Goal: Task Accomplishment & Management: Manage account settings

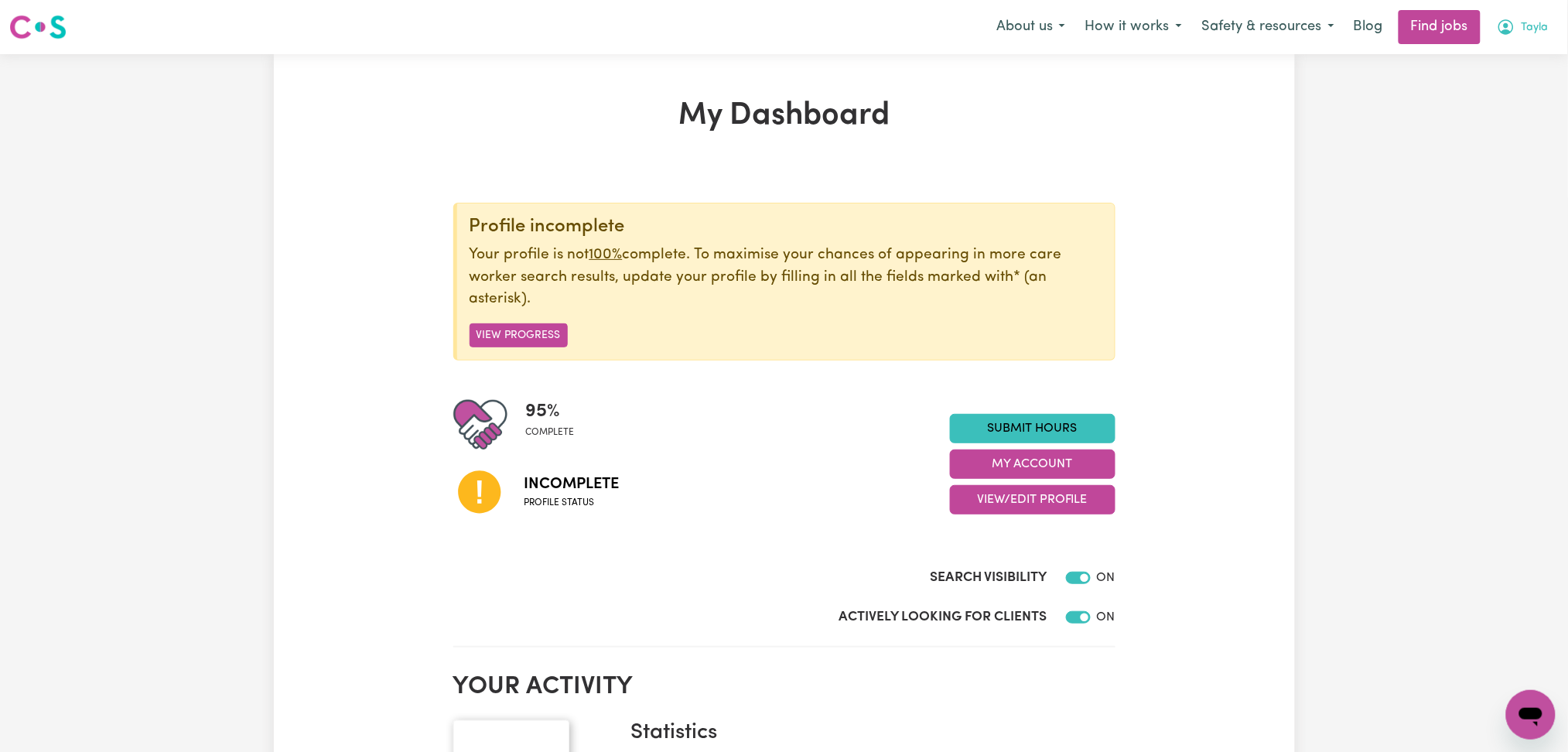
click at [1535, 27] on span "Tayla" at bounding box center [1535, 27] width 27 height 17
click at [1505, 109] on link "Logout" at bounding box center [1497, 118] width 122 height 30
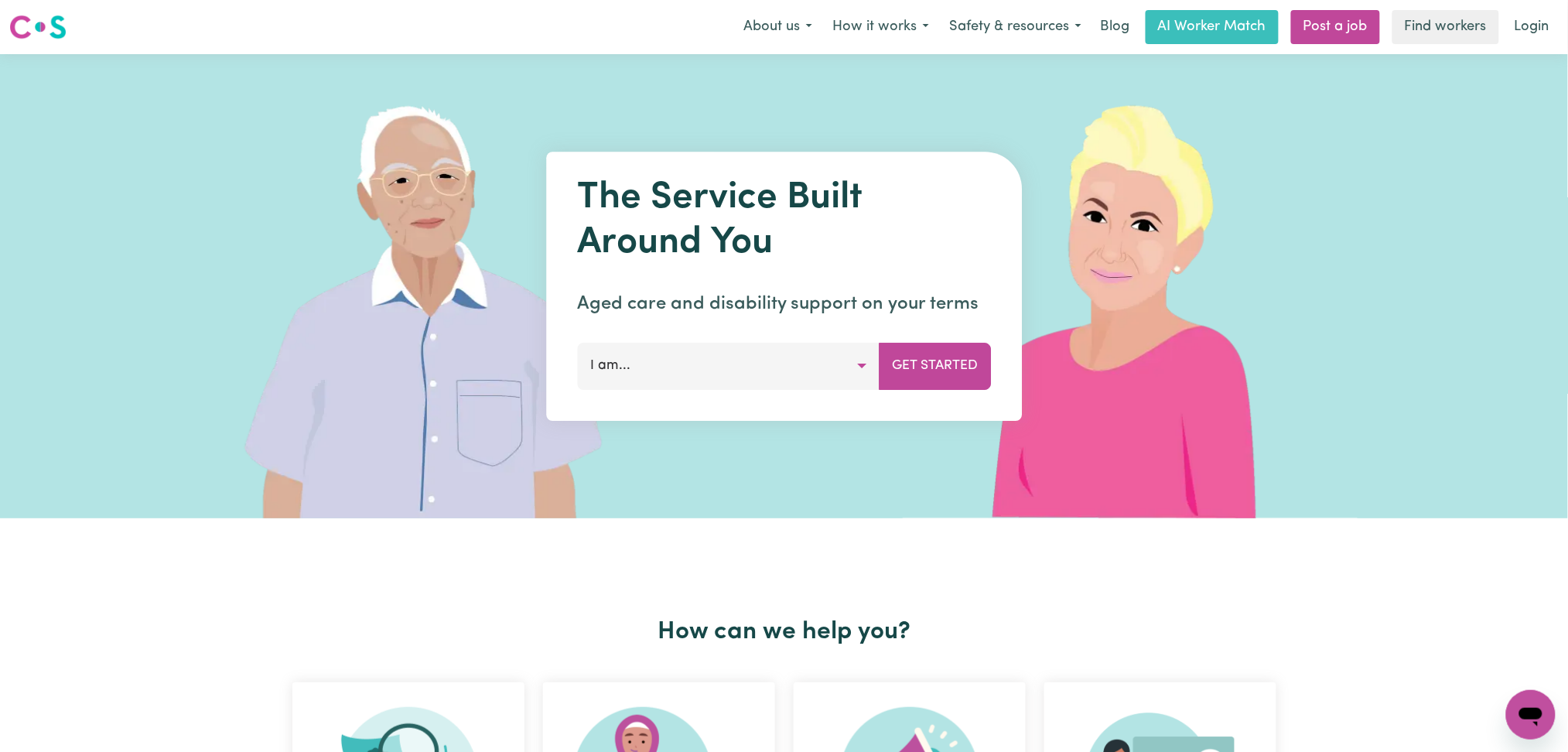
click at [1537, 26] on link "Login" at bounding box center [1532, 27] width 54 height 34
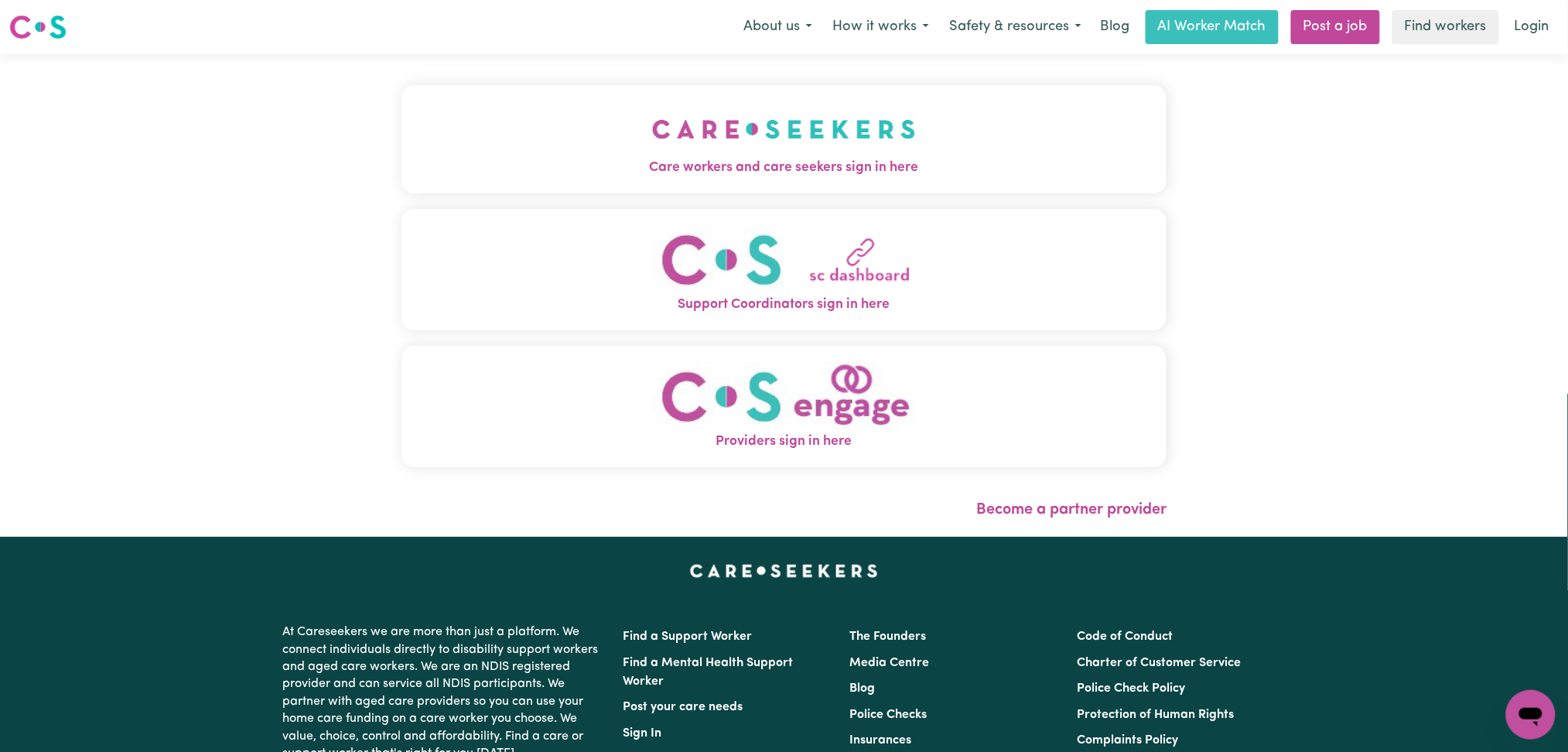
click at [637, 169] on span "Care workers and care seekers sign in here" at bounding box center [784, 168] width 766 height 20
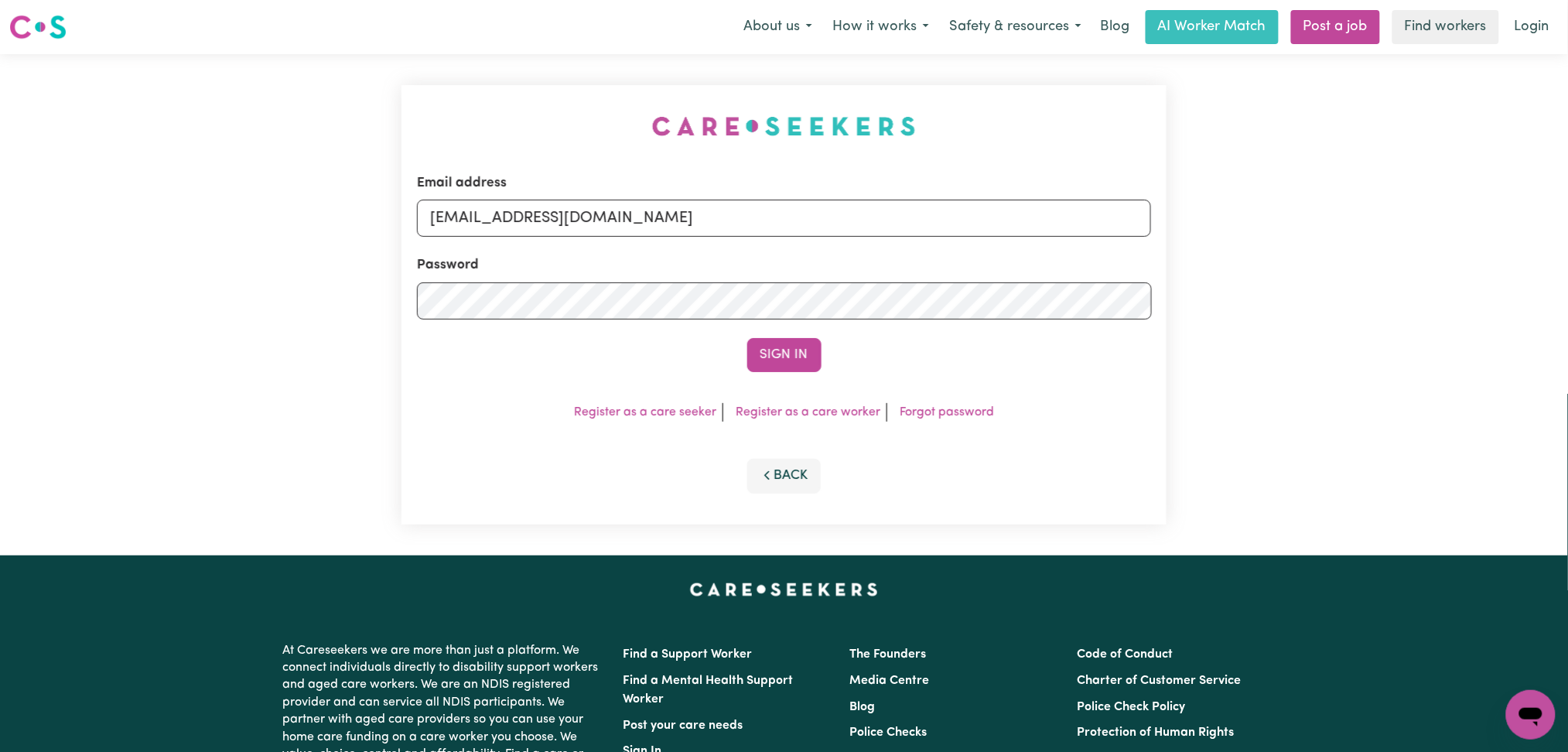
click at [801, 378] on div "Email address [EMAIL_ADDRESS][DOMAIN_NAME] Password Sign In Register as a care …" at bounding box center [784, 305] width 766 height 440
click at [798, 359] on button "Sign In" at bounding box center [784, 355] width 75 height 34
